Goal: Find specific page/section: Find specific page/section

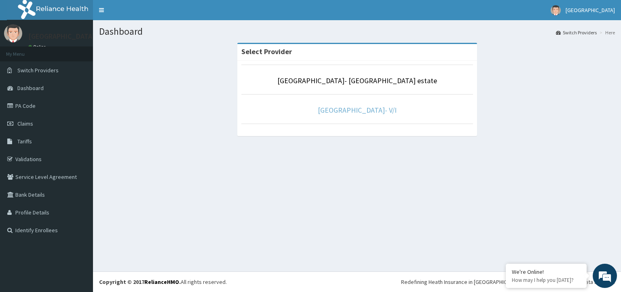
click at [340, 110] on link "[GEOGRAPHIC_DATA]- V/I" at bounding box center [357, 110] width 79 height 9
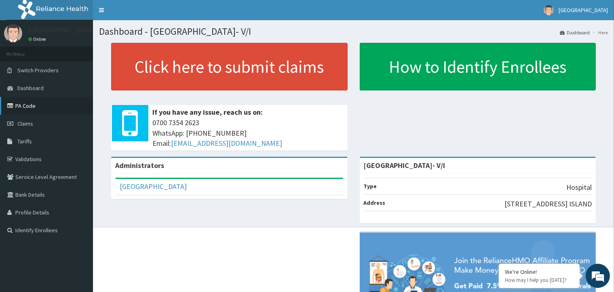
click at [38, 111] on link "PA Code" at bounding box center [46, 106] width 93 height 18
